Goal: Find specific page/section: Find specific page/section

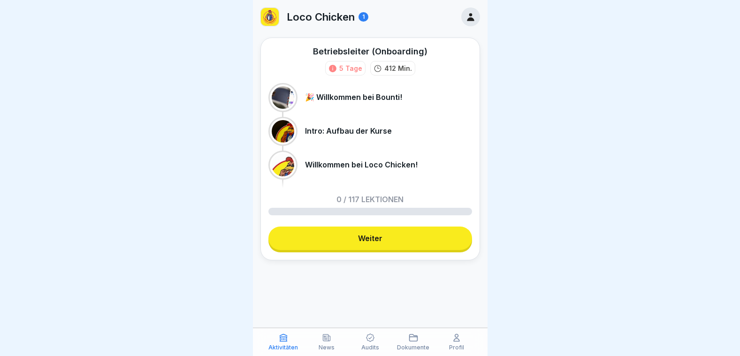
scroll to position [7, 0]
click at [390, 236] on link "Weiter" at bounding box center [370, 238] width 204 height 23
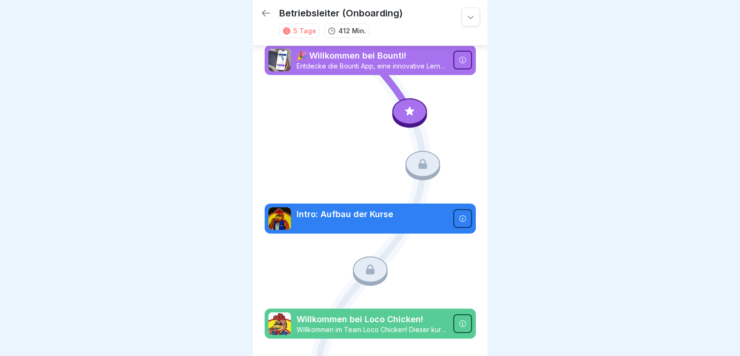
click at [264, 12] on icon at bounding box center [265, 13] width 11 height 11
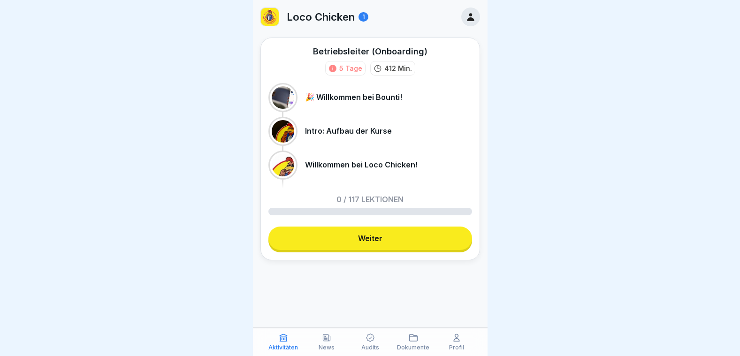
click at [171, 180] on div at bounding box center [370, 178] width 740 height 356
click at [319, 17] on p "Loco Chicken" at bounding box center [321, 17] width 68 height 12
click at [362, 17] on div "1" at bounding box center [363, 16] width 10 height 9
click at [466, 16] on icon at bounding box center [470, 17] width 10 height 10
